Goal: Information Seeking & Learning: Learn about a topic

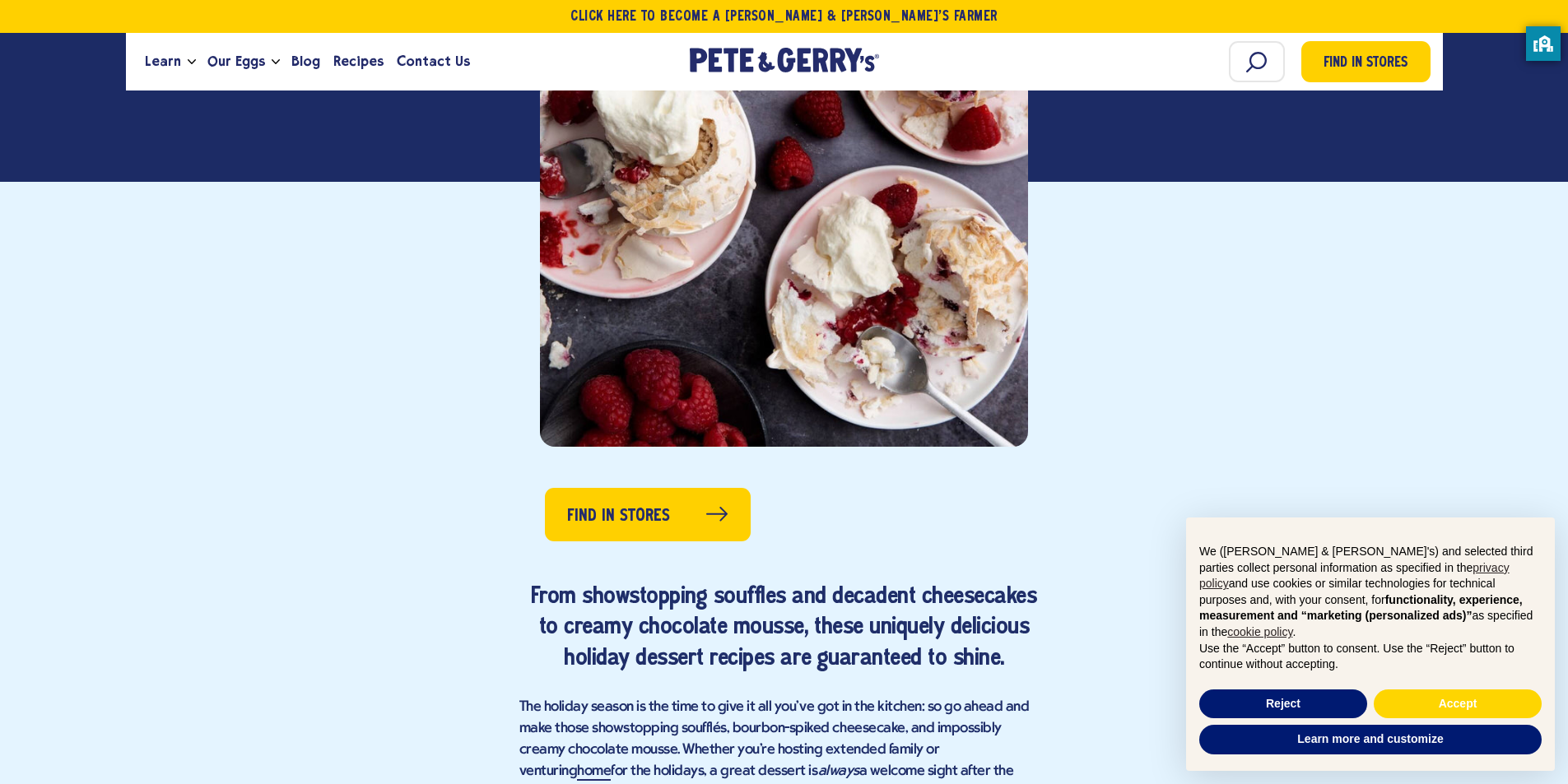
scroll to position [658, 0]
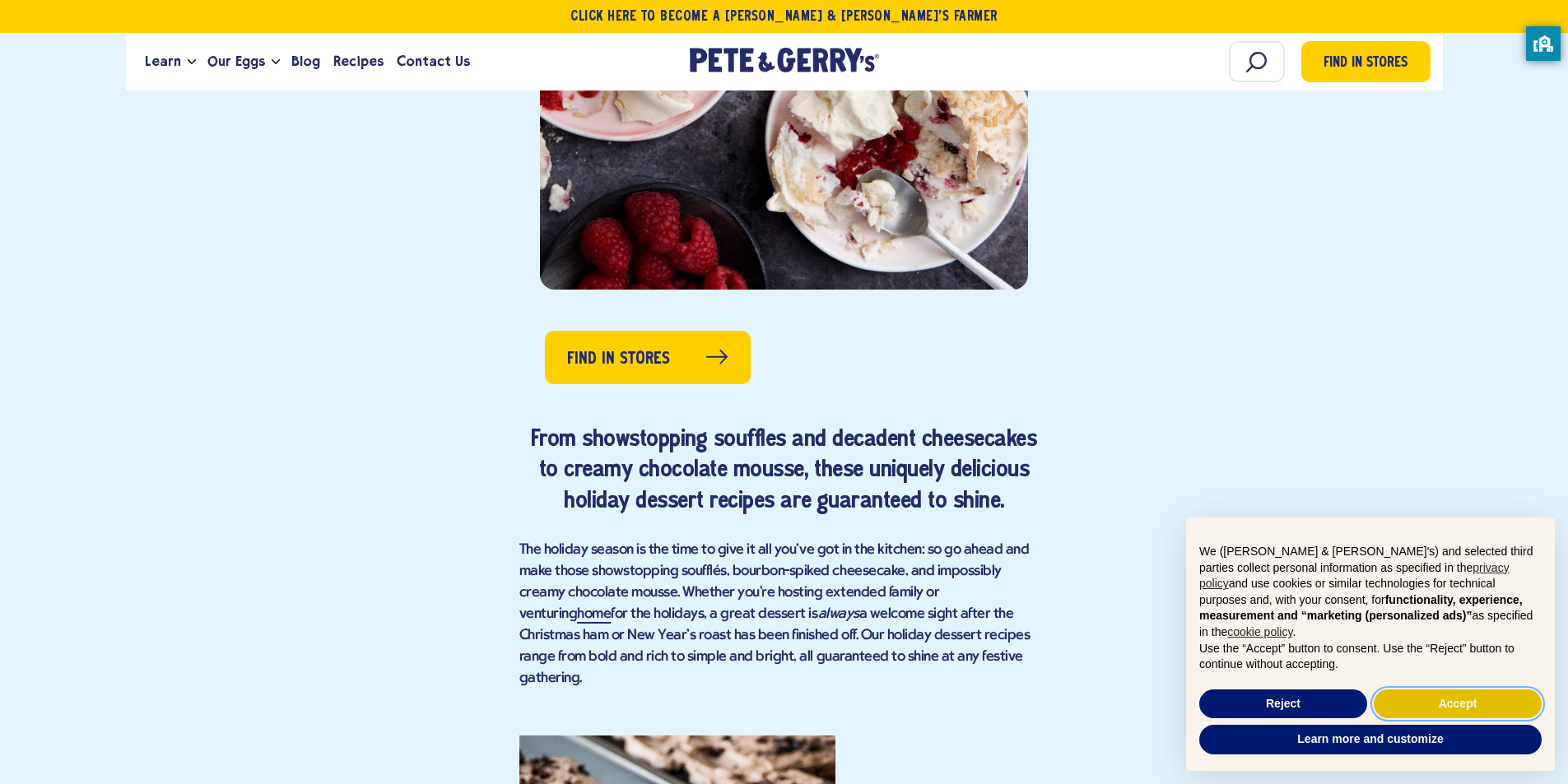
drag, startPoint x: 1458, startPoint y: 711, endPoint x: 1444, endPoint y: 709, distance: 14.1
click at [1459, 711] on button "Accept" at bounding box center [1457, 704] width 168 height 29
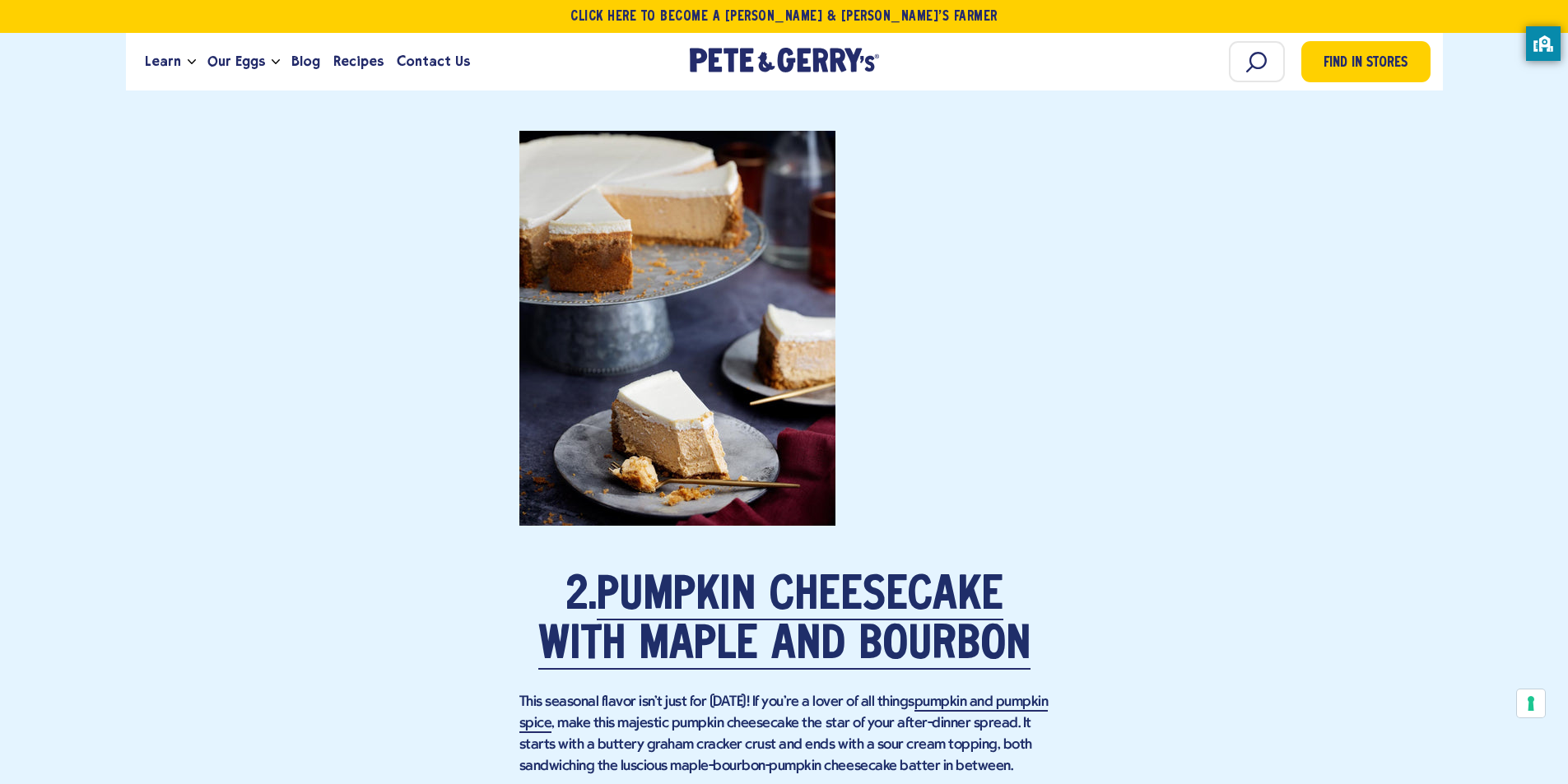
scroll to position [1975, 0]
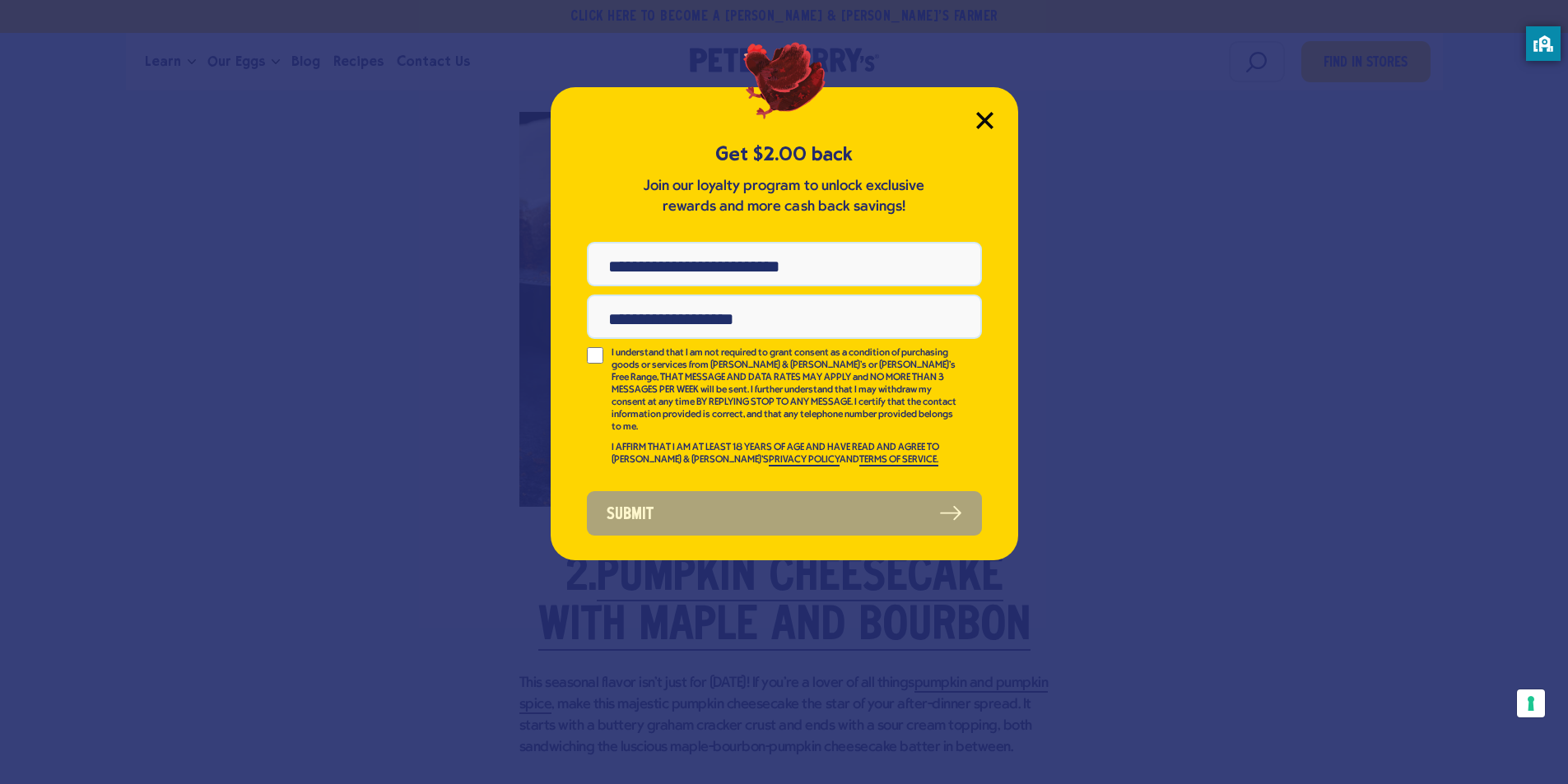
click at [987, 121] on icon "Close Modal" at bounding box center [984, 120] width 15 height 15
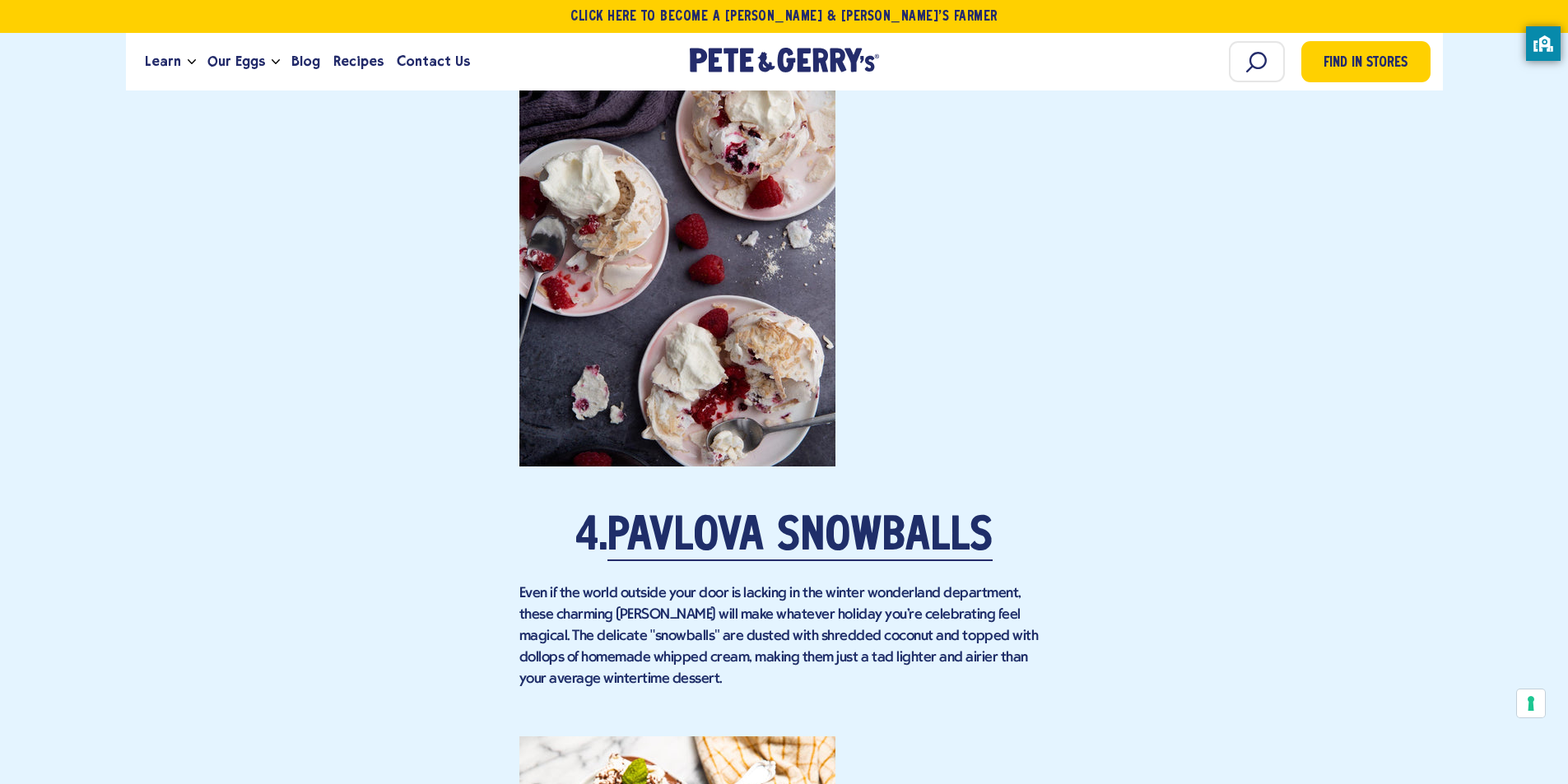
scroll to position [3374, 0]
click at [773, 514] on link "Pavlova Snowballs" at bounding box center [800, 537] width 385 height 46
